Goal: Find specific page/section: Find specific page/section

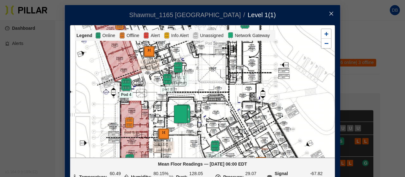
click at [123, 83] on img at bounding box center [126, 85] width 14 height 14
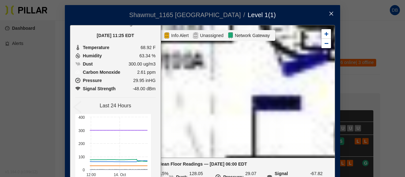
click at [330, 12] on icon "close" at bounding box center [331, 13] width 5 height 5
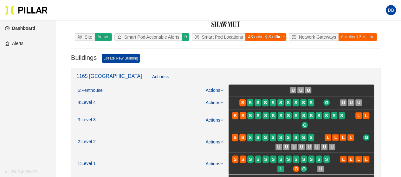
scroll to position [63, 0]
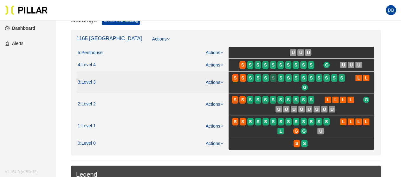
click at [275, 79] on div "S" at bounding box center [273, 77] width 6 height 5
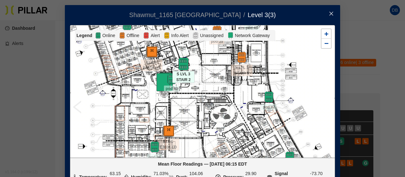
click at [182, 64] on img at bounding box center [184, 64] width 14 height 14
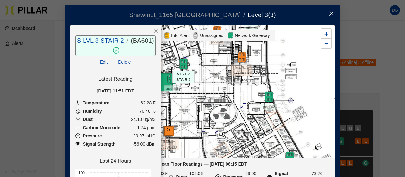
click at [154, 31] on icon "close" at bounding box center [156, 31] width 4 height 4
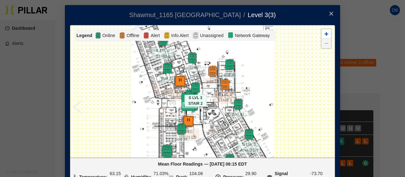
click at [165, 152] on img at bounding box center [167, 151] width 14 height 14
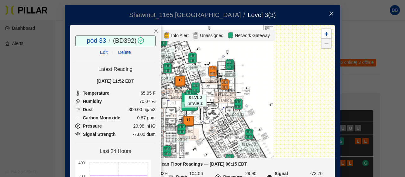
click at [154, 31] on icon "close" at bounding box center [156, 31] width 4 height 4
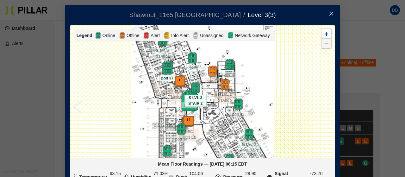
click at [164, 70] on img at bounding box center [168, 68] width 14 height 14
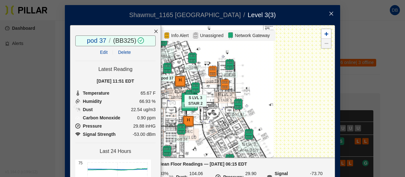
click at [154, 32] on icon "close" at bounding box center [156, 31] width 4 height 4
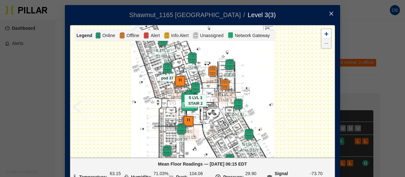
click at [329, 12] on icon "close" at bounding box center [331, 13] width 5 height 5
